Goal: Transaction & Acquisition: Purchase product/service

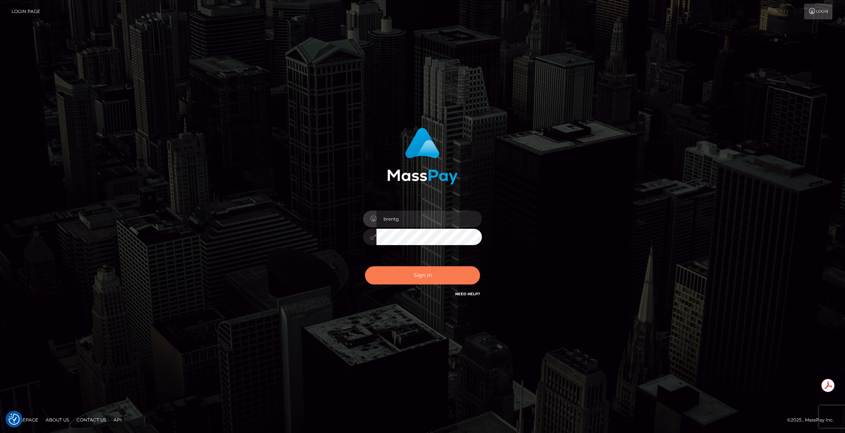
click at [396, 267] on button "Sign in" at bounding box center [422, 275] width 115 height 18
type input "brentg"
click at [409, 275] on button "Sign in" at bounding box center [422, 275] width 115 height 18
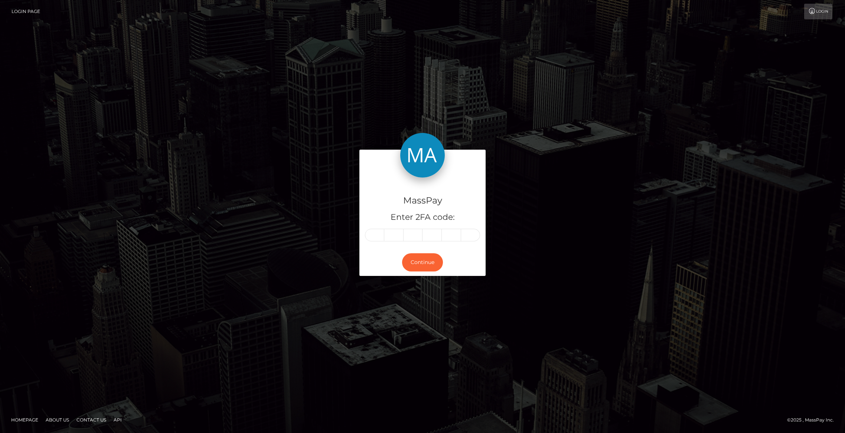
type input "6"
type input "8"
type input "0"
type input "6"
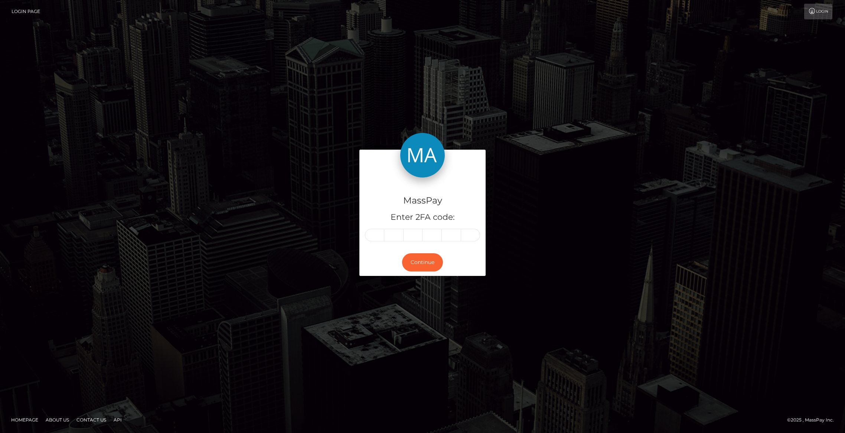
type input "9"
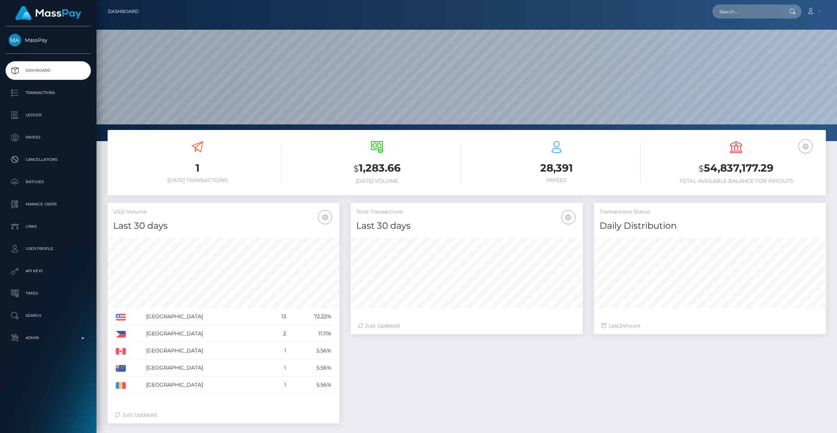
scroll to position [131, 232]
click at [52, 335] on p "Admin" at bounding box center [48, 337] width 79 height 11
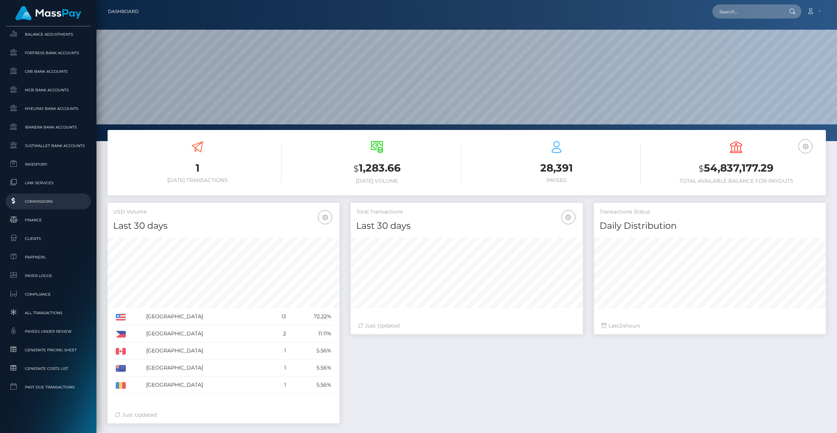
click at [48, 199] on span "Commissions" at bounding box center [48, 201] width 79 height 9
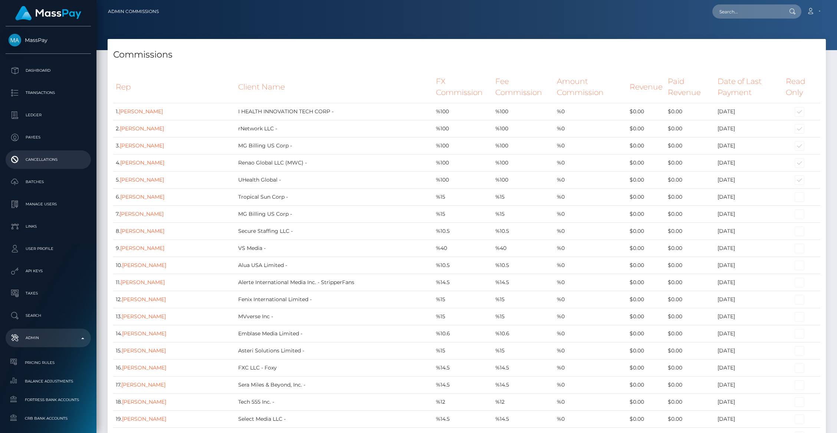
scroll to position [7337, 0]
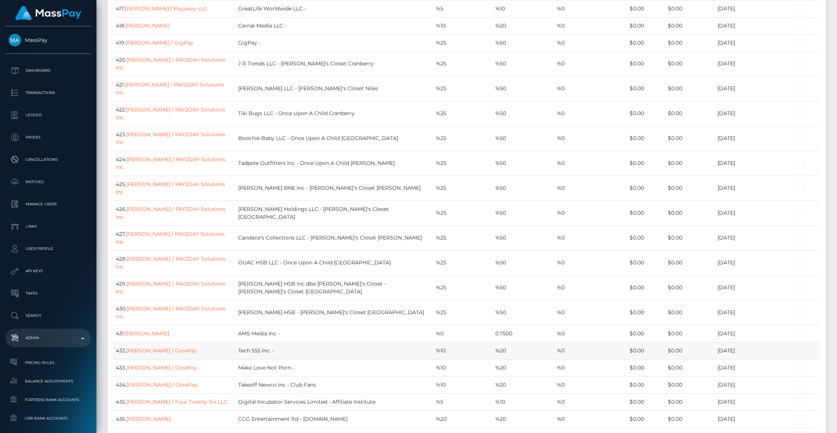
click at [371, 342] on td "Tech 555 Inc. -" at bounding box center [335, 350] width 198 height 17
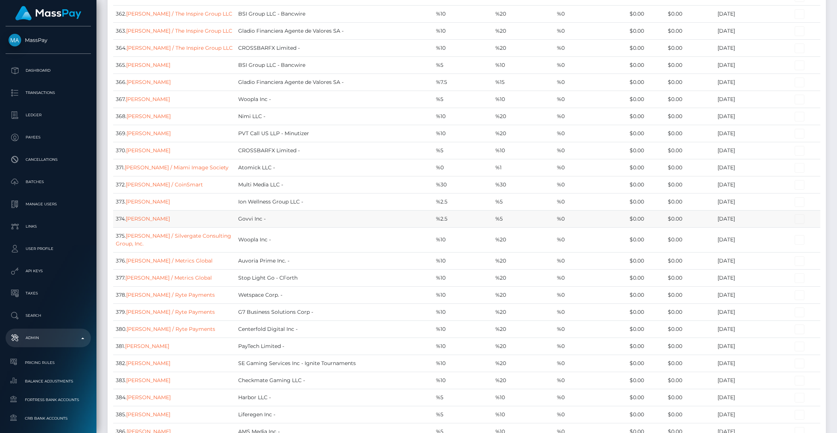
click at [351, 210] on td "Govvi Inc -" at bounding box center [335, 218] width 198 height 17
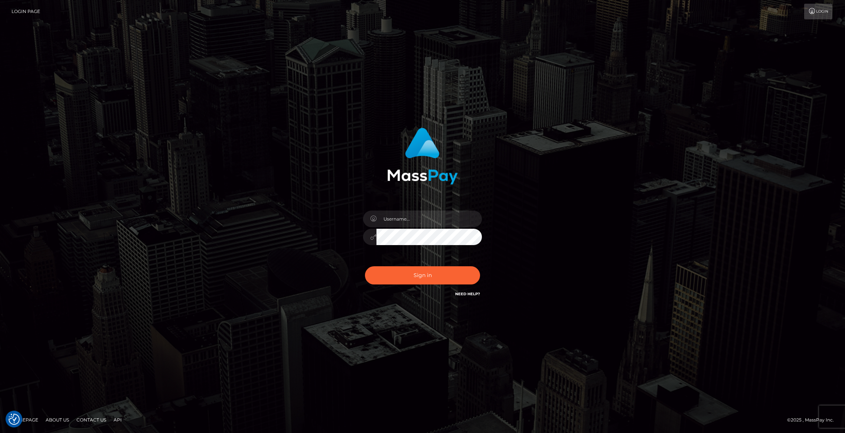
type input "brentg"
click at [400, 271] on button "Sign in" at bounding box center [422, 275] width 115 height 18
type input "brentg"
click at [399, 270] on button "Sign in" at bounding box center [422, 275] width 115 height 18
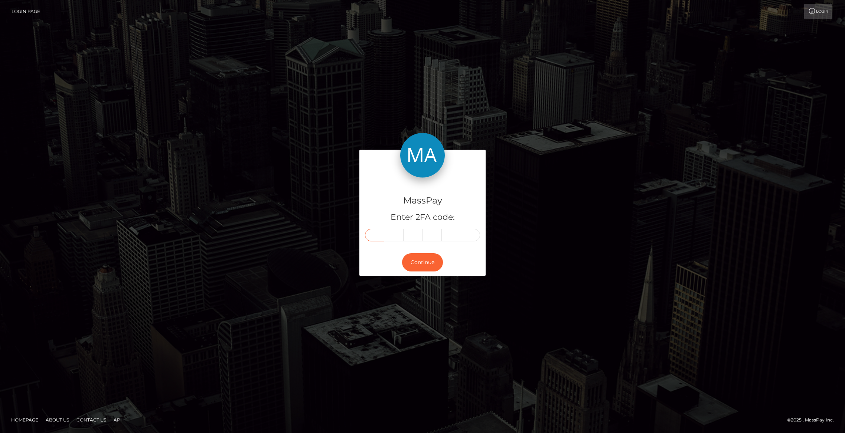
paste input "1"
type input "1"
type input "0"
type input "6"
type input "1"
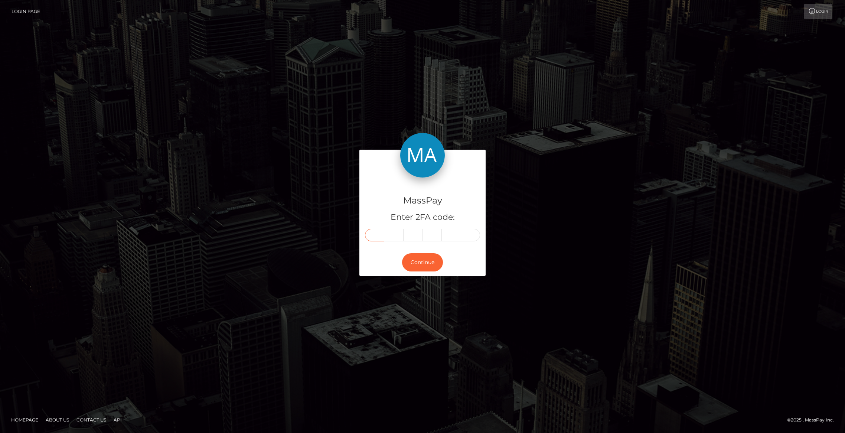
type input "7"
type input "3"
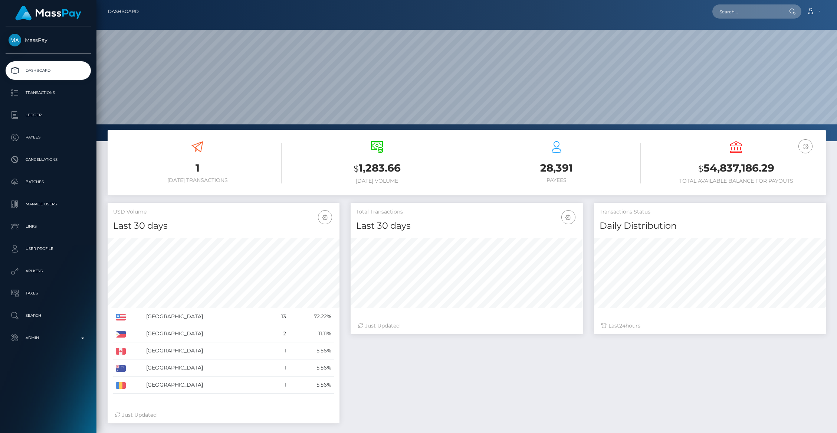
scroll to position [131, 232]
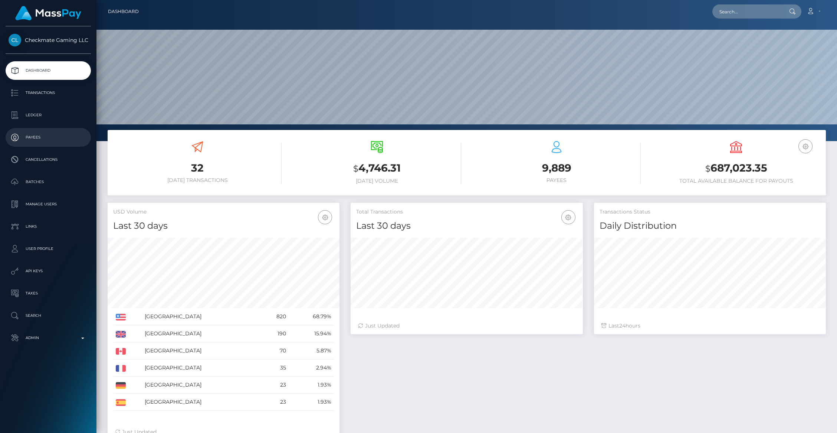
click at [32, 138] on p "Payees" at bounding box center [48, 137] width 79 height 11
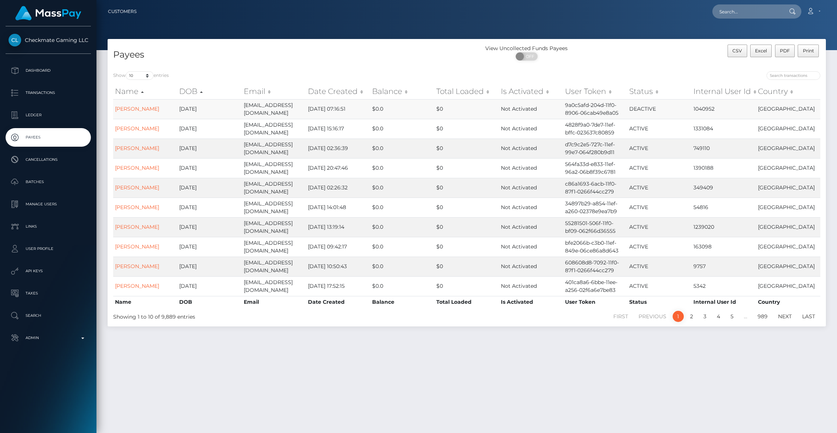
click at [128, 102] on td "[PERSON_NAME]" at bounding box center [145, 109] width 64 height 20
click at [127, 109] on link "[PERSON_NAME]" at bounding box center [137, 108] width 44 height 7
click at [147, 145] on link "[PERSON_NAME]" at bounding box center [137, 148] width 44 height 7
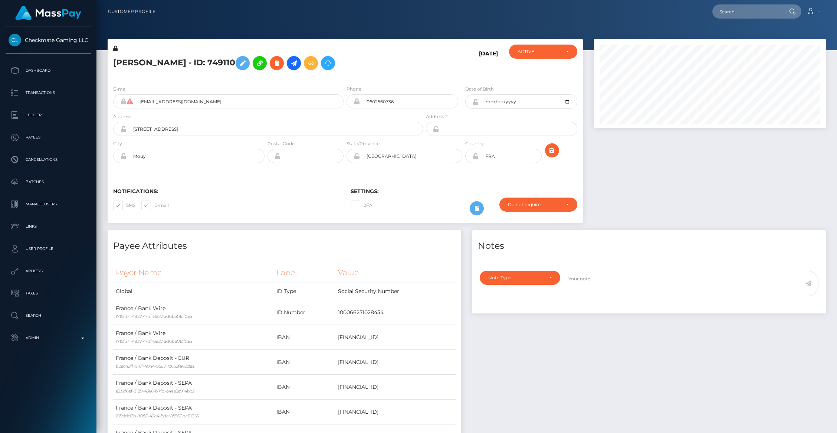
scroll to position [89, 232]
click at [298, 60] on icon at bounding box center [293, 63] width 9 height 9
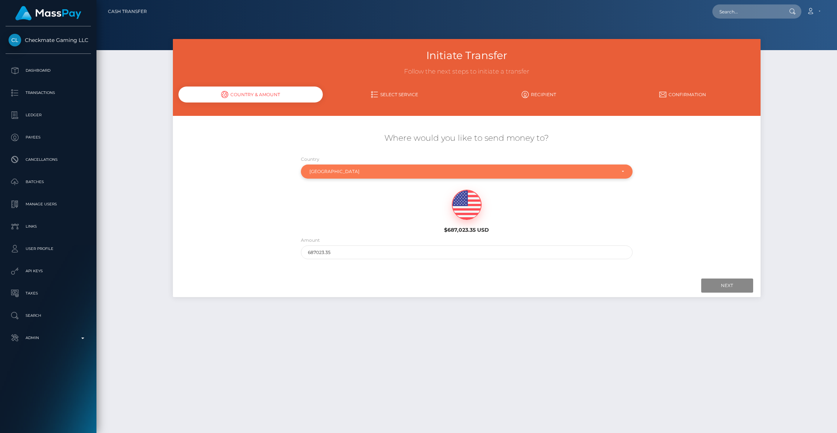
click at [332, 173] on div "France" at bounding box center [463, 171] width 306 height 6
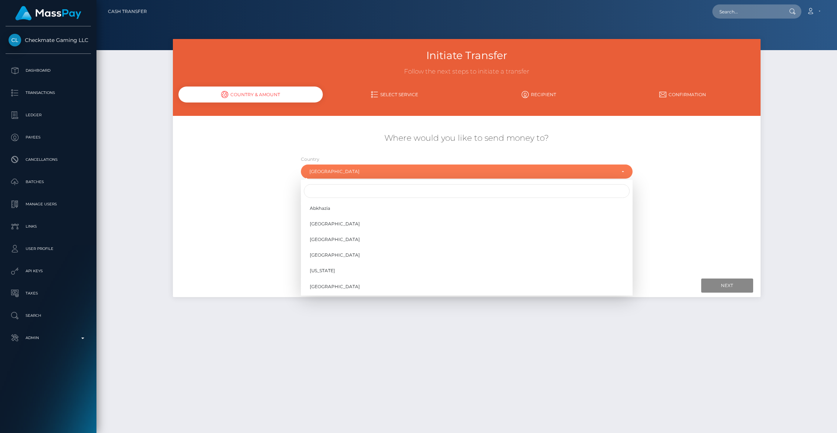
scroll to position [934, 0]
click at [326, 192] on input "Search" at bounding box center [467, 191] width 326 height 14
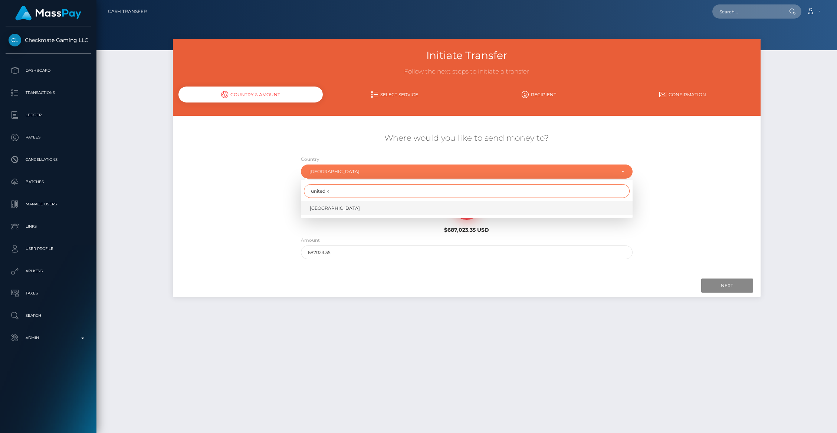
type input "united k"
click at [333, 210] on span "United Kingdom" at bounding box center [335, 208] width 50 height 7
select select "GBR"
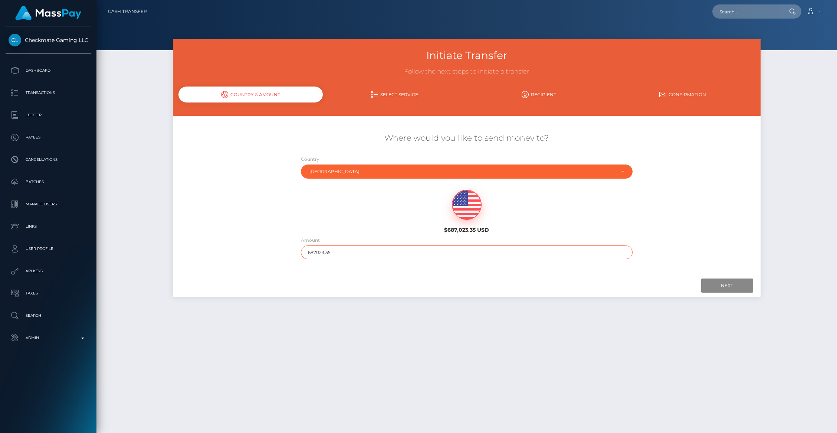
drag, startPoint x: 317, startPoint y: 252, endPoint x: 390, endPoint y: 255, distance: 72.8
click at [390, 255] on input "687023.35" at bounding box center [467, 252] width 332 height 14
type input "687"
click at [697, 277] on div "Next Finish Previous" at bounding box center [466, 285] width 587 height 23
click at [701, 278] on div "Next Finish Previous" at bounding box center [466, 285] width 587 height 23
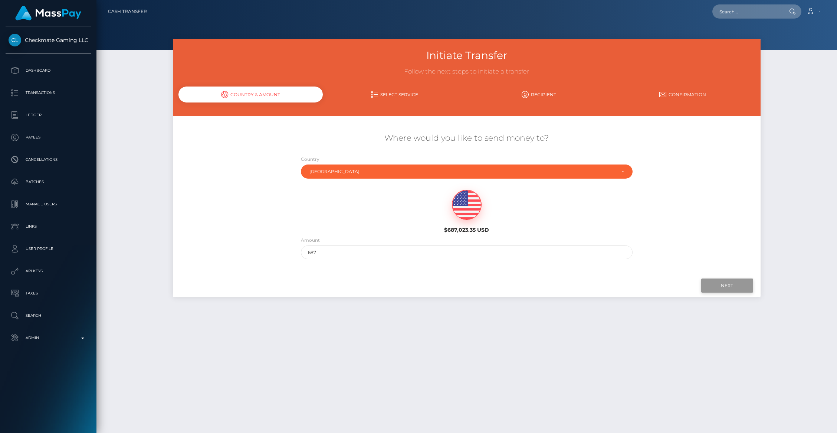
click at [718, 279] on input "Next" at bounding box center [727, 285] width 52 height 14
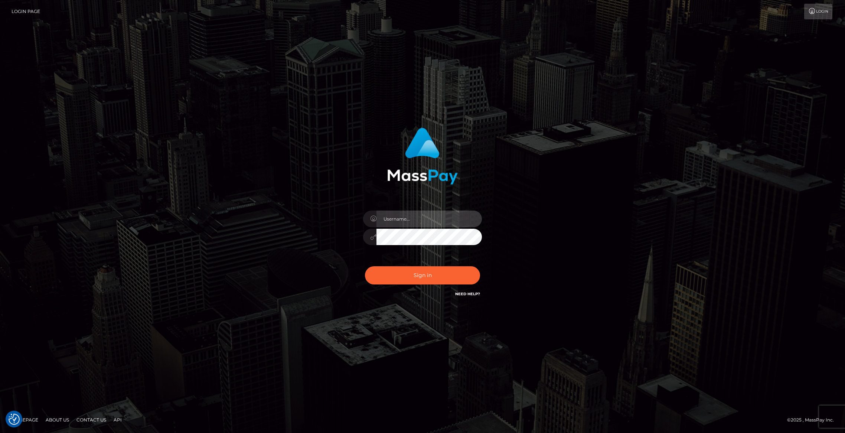
type input "brentg"
click at [376, 271] on button "Sign in" at bounding box center [422, 275] width 115 height 18
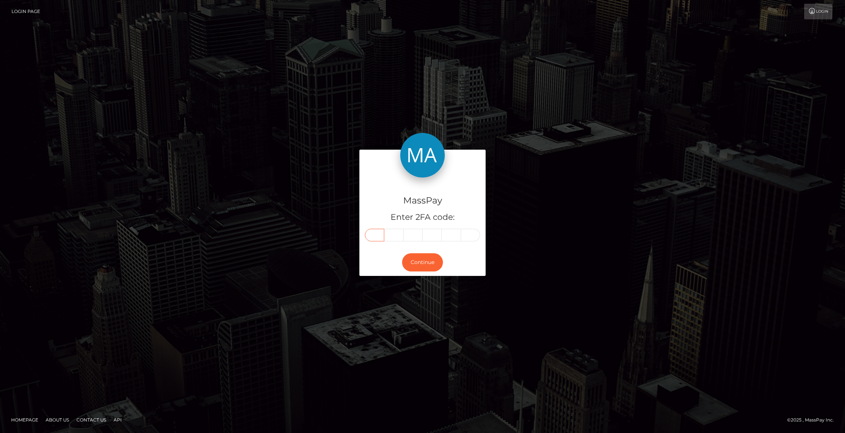
paste input "0"
type input "0"
type input "5"
type input "6"
type input "8"
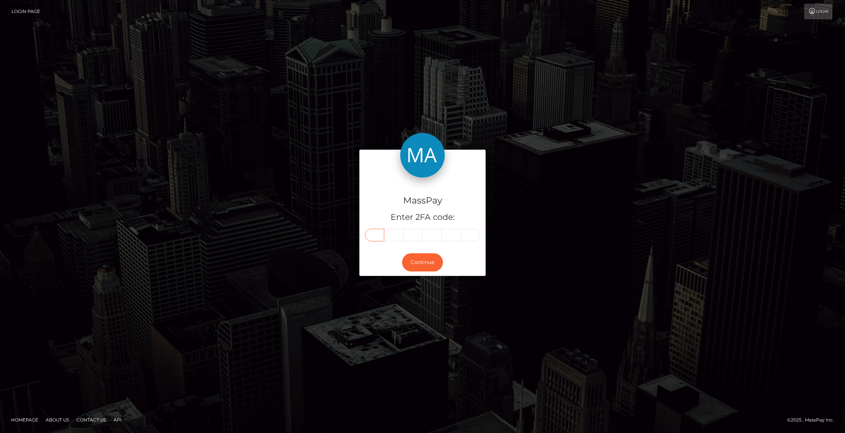
type input "9"
type input "7"
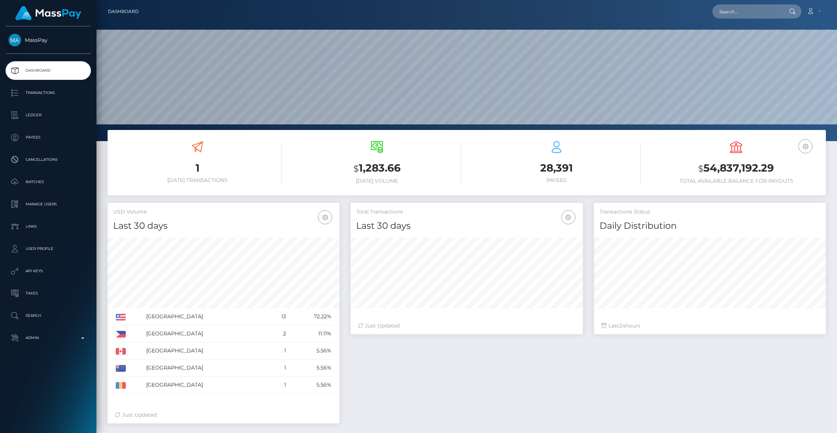
scroll to position [131, 232]
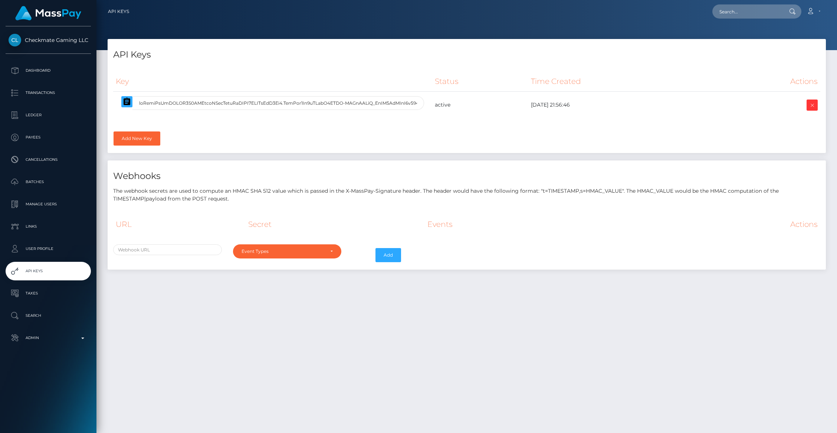
select select
click at [125, 98] on icon "button" at bounding box center [126, 101] width 9 height 9
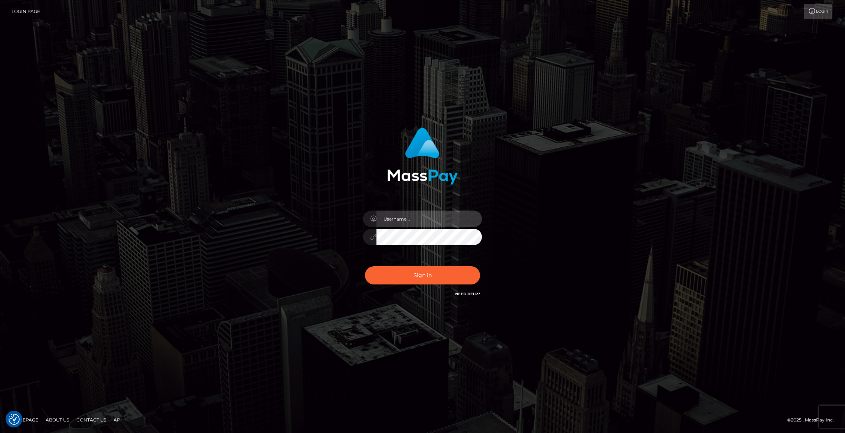
type input "brentg"
click at [442, 272] on button "Sign in" at bounding box center [422, 275] width 115 height 18
type input "brentg"
click at [378, 272] on button "Sign in" at bounding box center [422, 275] width 115 height 18
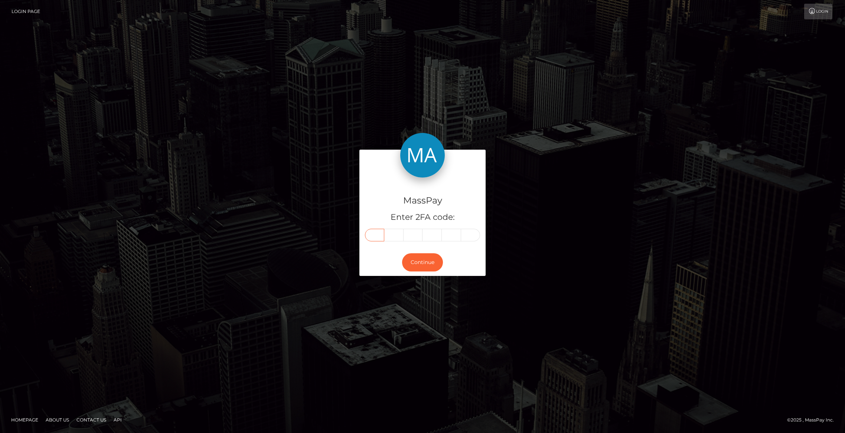
paste input "7"
type input "7"
type input "2"
type input "1"
type input "4"
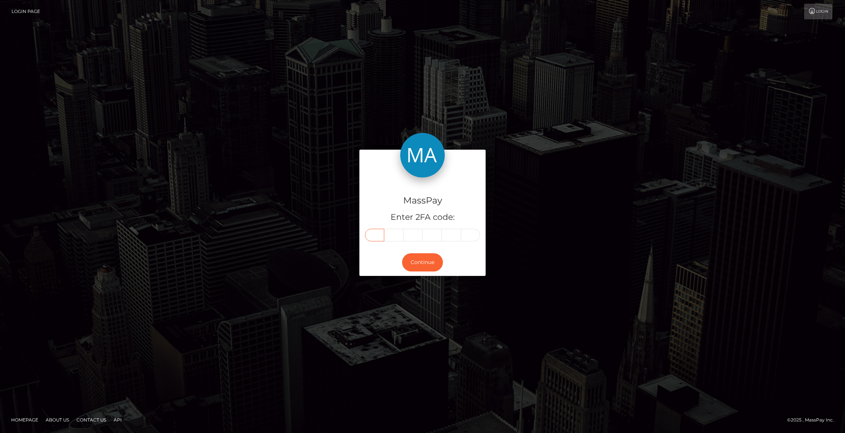
type input "4"
type input "3"
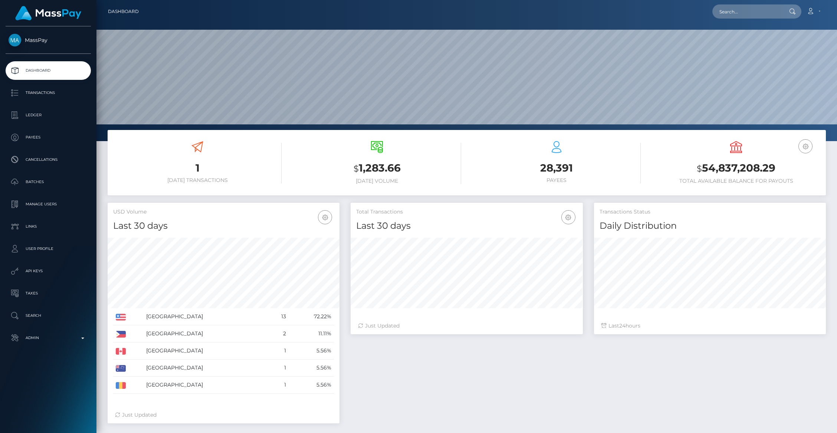
scroll to position [131, 232]
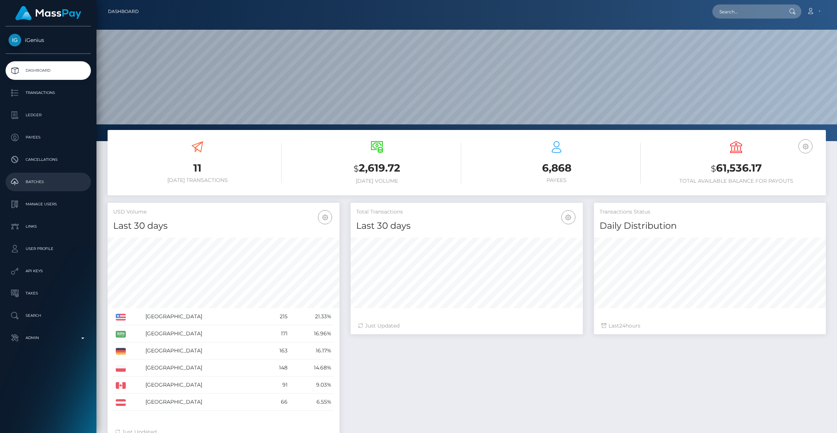
click at [34, 182] on p "Batches" at bounding box center [48, 181] width 79 height 11
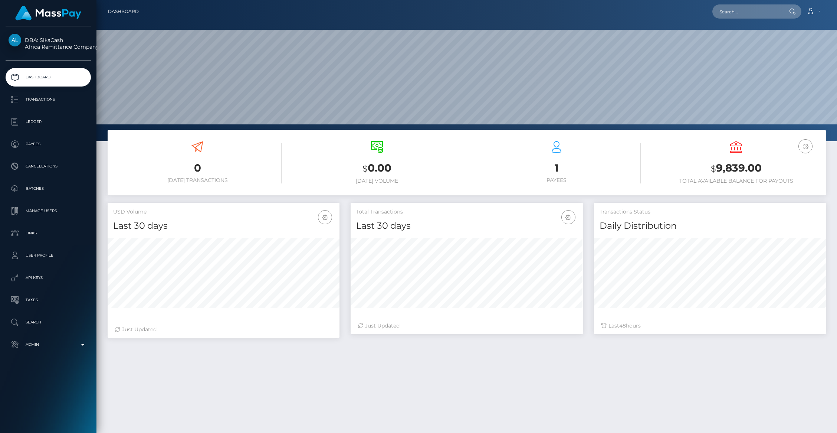
scroll to position [131, 232]
click at [48, 193] on p "Batches" at bounding box center [48, 188] width 79 height 11
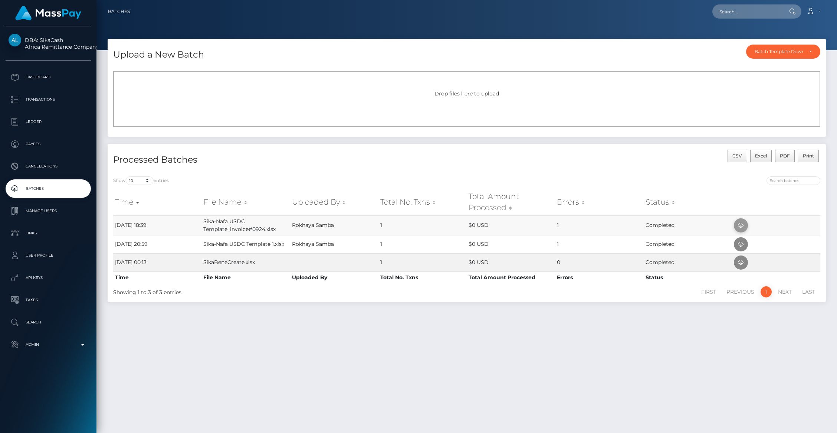
click at [741, 225] on icon at bounding box center [741, 225] width 9 height 9
click at [35, 142] on p "Payees" at bounding box center [48, 143] width 79 height 11
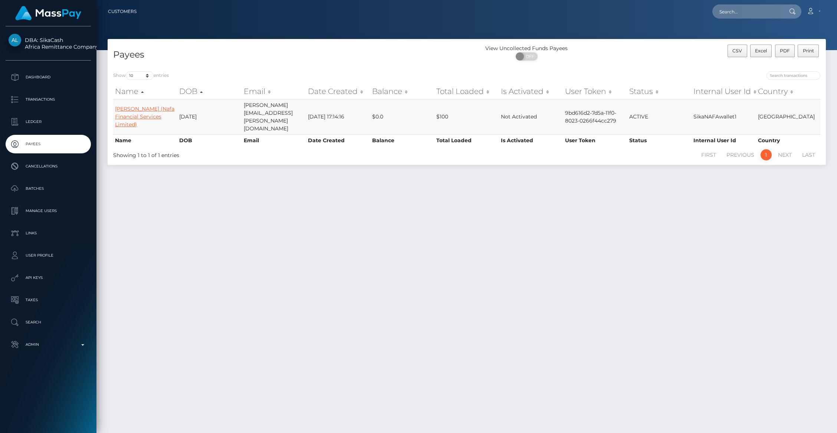
click at [129, 117] on link "Halimatou Jallow (Nafa Financial Services Limited)" at bounding box center [144, 116] width 59 height 22
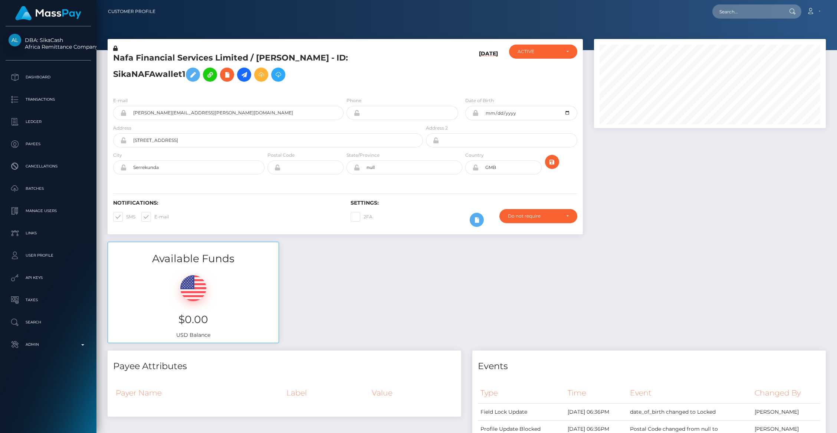
scroll to position [89, 232]
click at [248, 75] on icon at bounding box center [244, 74] width 9 height 9
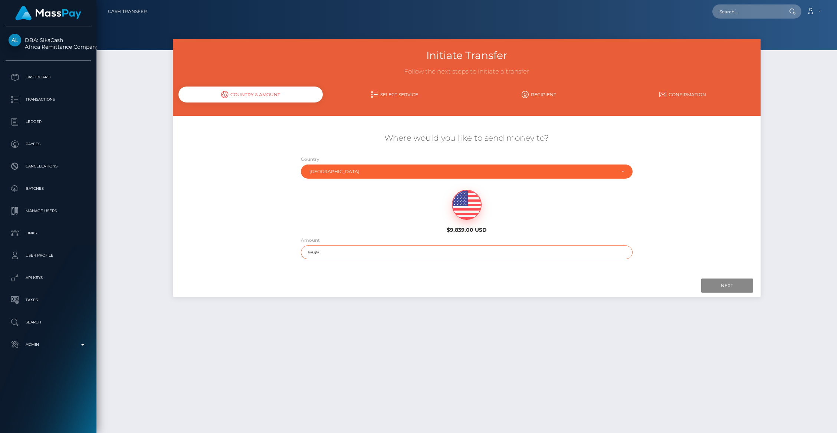
drag, startPoint x: 343, startPoint y: 253, endPoint x: 285, endPoint y: 252, distance: 57.5
click at [286, 252] on div "Where would you like to send money to? Country Abkhazia [GEOGRAPHIC_DATA] [GEOG…" at bounding box center [466, 196] width 587 height 134
type input "30"
click at [706, 290] on input "Next" at bounding box center [727, 285] width 52 height 14
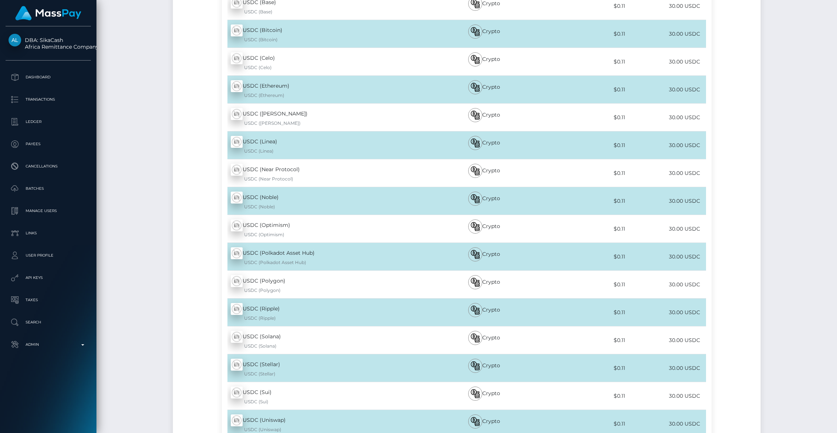
scroll to position [291, 0]
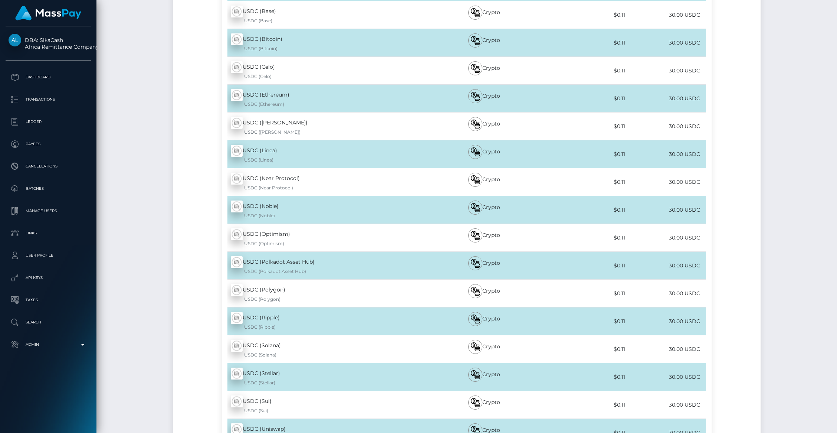
click at [283, 104] on div "USDC (Ethereum)" at bounding box center [327, 104] width 193 height 7
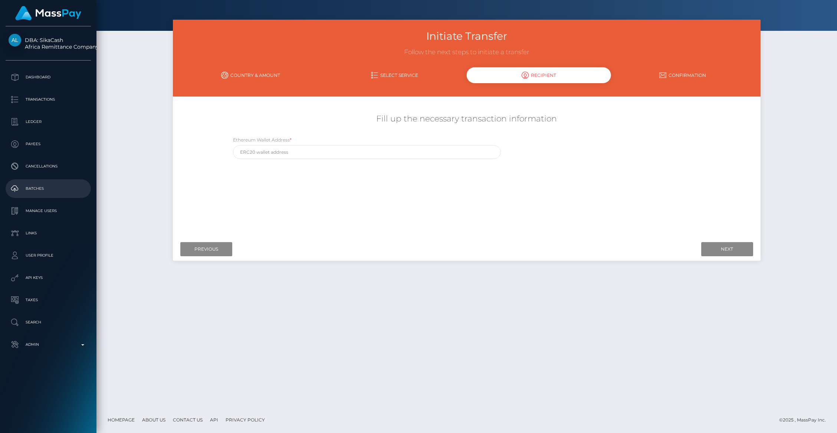
scroll to position [0, 0]
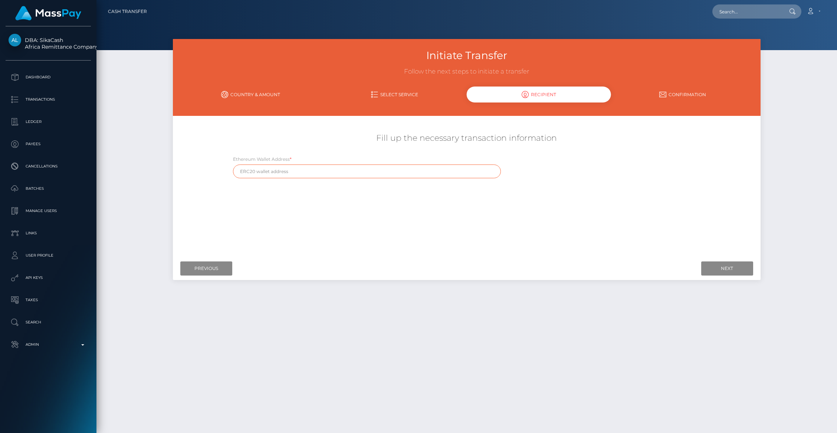
click at [262, 170] on input "text" at bounding box center [367, 171] width 268 height 14
paste input "0xEB822c7d7d1eb929d748Bf310589f3EB597F99B6"
type input "0xEB822c7d7d1eb929d748Bf310589f3EB597F99B6"
click at [723, 270] on input "Next" at bounding box center [727, 268] width 52 height 14
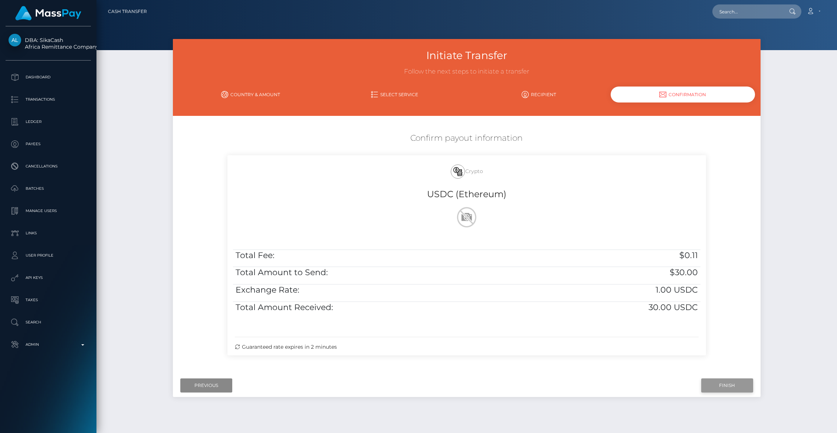
click at [725, 386] on input "Finish" at bounding box center [727, 385] width 52 height 14
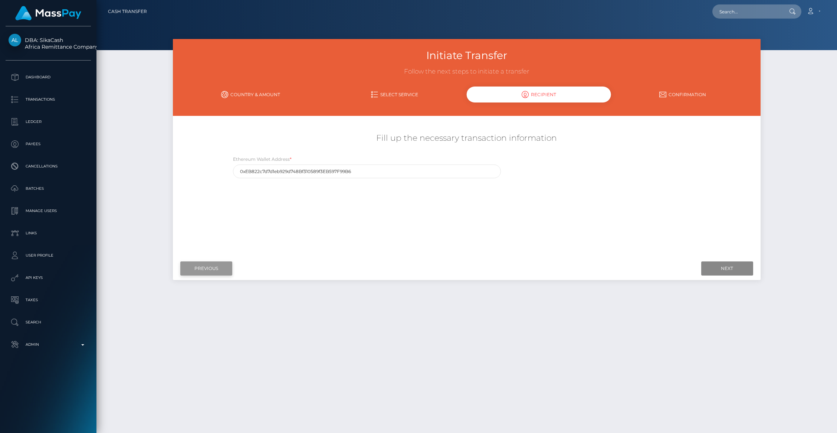
click at [201, 270] on input "Previous" at bounding box center [206, 268] width 52 height 14
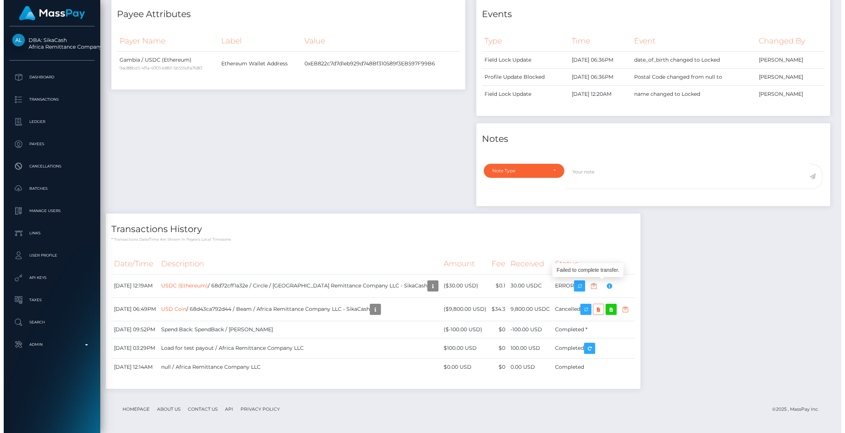
scroll to position [89, 232]
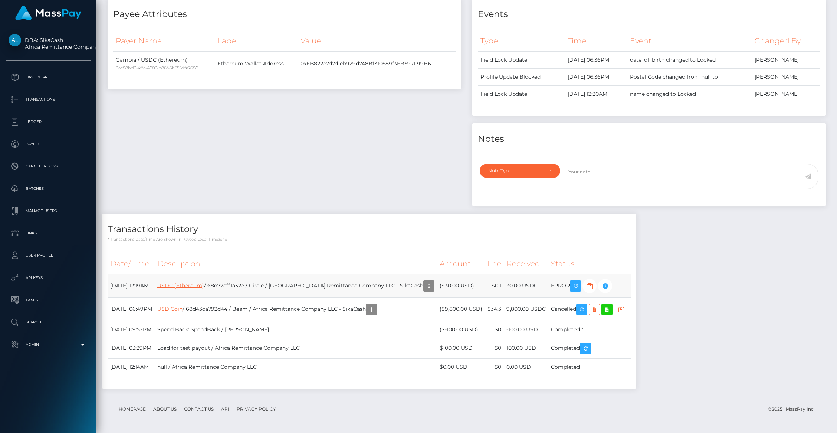
click at [204, 284] on link "USDC (Ethereum)" at bounding box center [180, 285] width 47 height 7
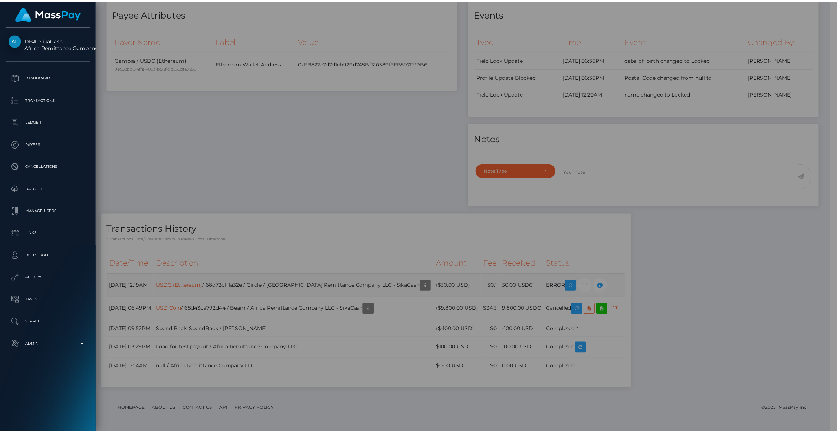
scroll to position [371036, 370893]
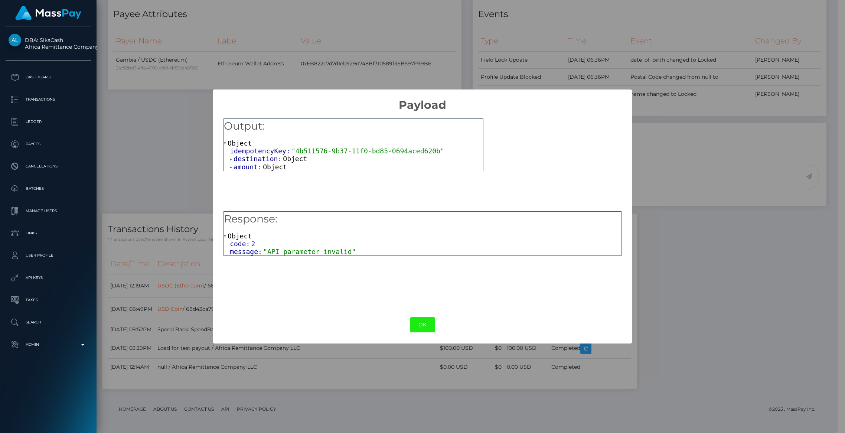
click at [419, 325] on button "OK" at bounding box center [422, 324] width 24 height 15
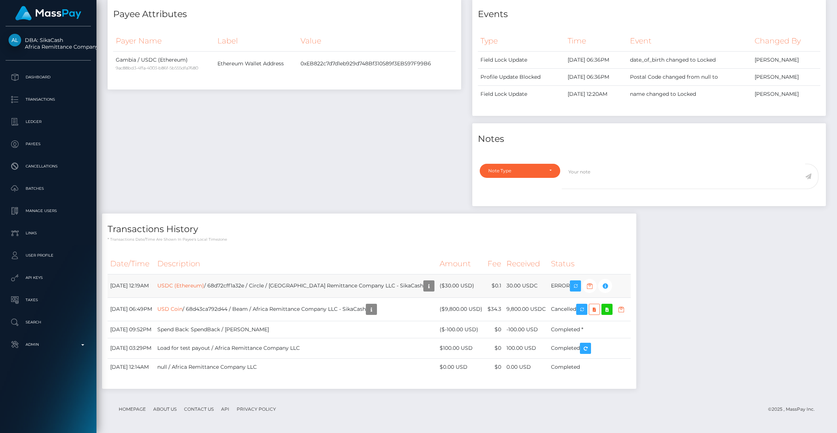
click at [248, 285] on td "USDC (Ethereum) / 68d72cff1a32e / Circle / Africa Remittance Company LLC - Sika…" at bounding box center [296, 285] width 282 height 23
copy td "68d72cff1a32e"
